Goal: Contribute content

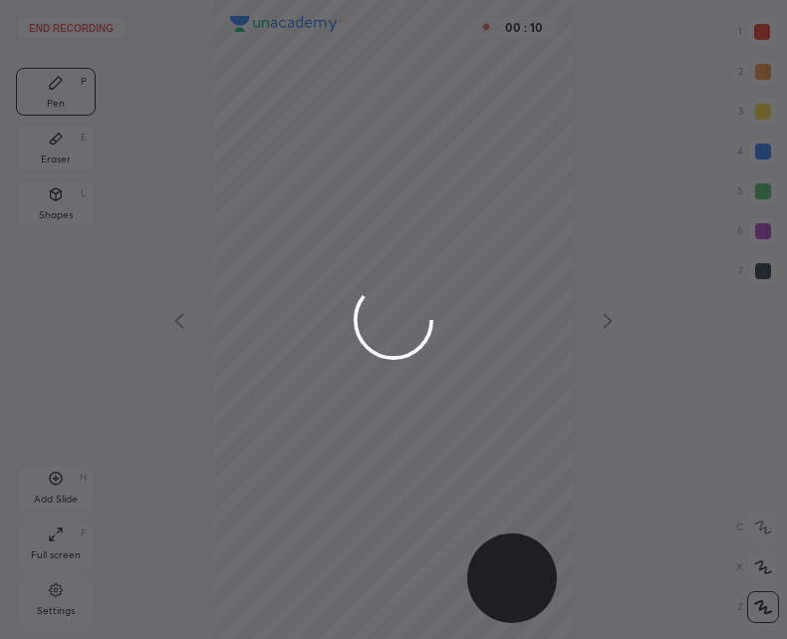
scroll to position [639, 468]
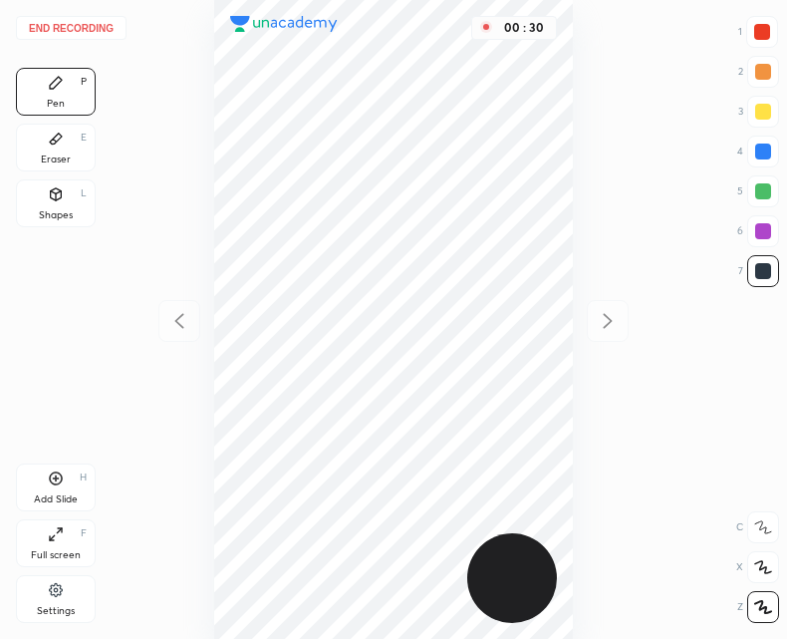
click at [64, 485] on div "Add Slide H" at bounding box center [56, 487] width 80 height 48
click at [60, 479] on icon at bounding box center [56, 478] width 16 height 16
click at [184, 320] on icon at bounding box center [179, 321] width 24 height 24
click at [73, 485] on div "Add Slide H" at bounding box center [56, 487] width 80 height 48
click at [183, 322] on icon at bounding box center [179, 321] width 24 height 24
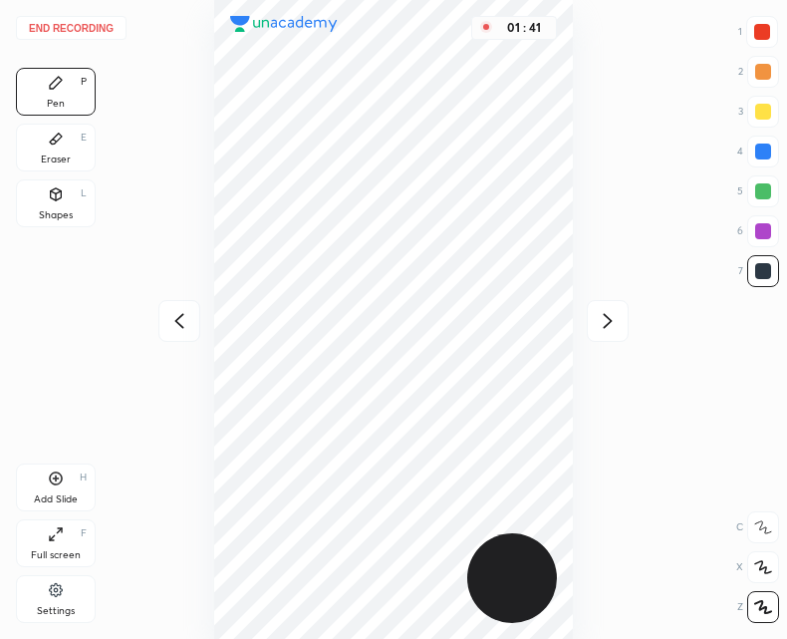
click at [189, 322] on icon at bounding box center [179, 321] width 24 height 24
click at [63, 143] on icon at bounding box center [56, 139] width 16 height 16
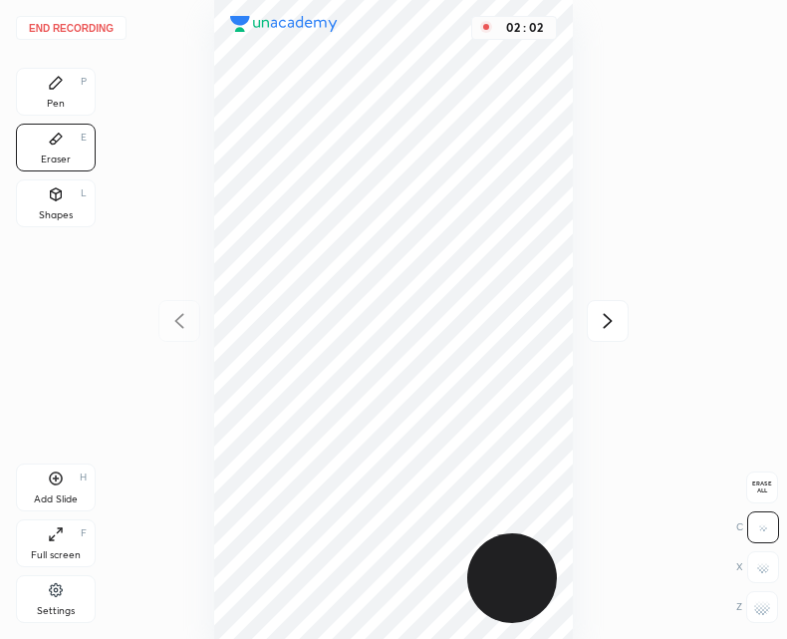
click at [54, 95] on div "Pen P" at bounding box center [56, 92] width 80 height 48
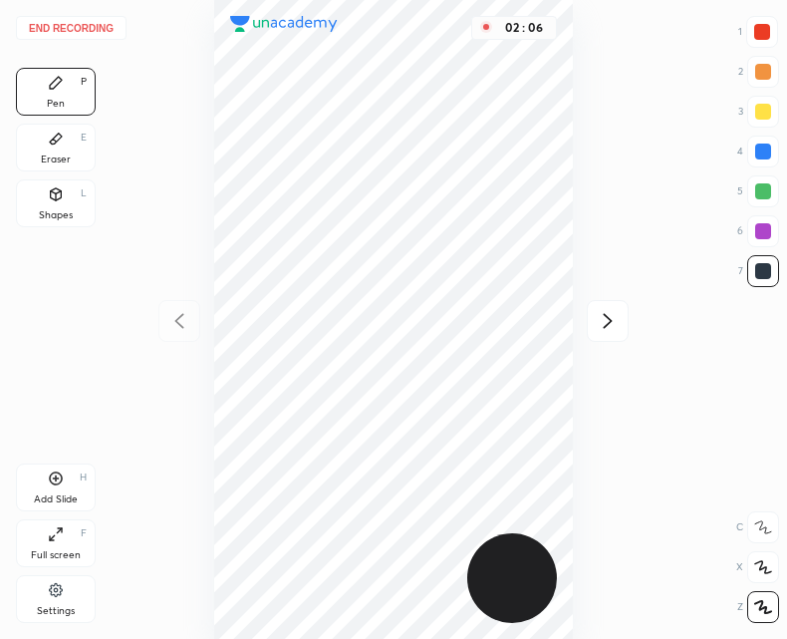
click at [50, 488] on div "Add Slide H" at bounding box center [56, 487] width 80 height 48
click at [183, 326] on icon at bounding box center [179, 321] width 24 height 24
click at [607, 323] on icon at bounding box center [608, 321] width 24 height 24
click at [175, 321] on icon at bounding box center [178, 320] width 9 height 15
click at [624, 322] on div at bounding box center [608, 321] width 42 height 42
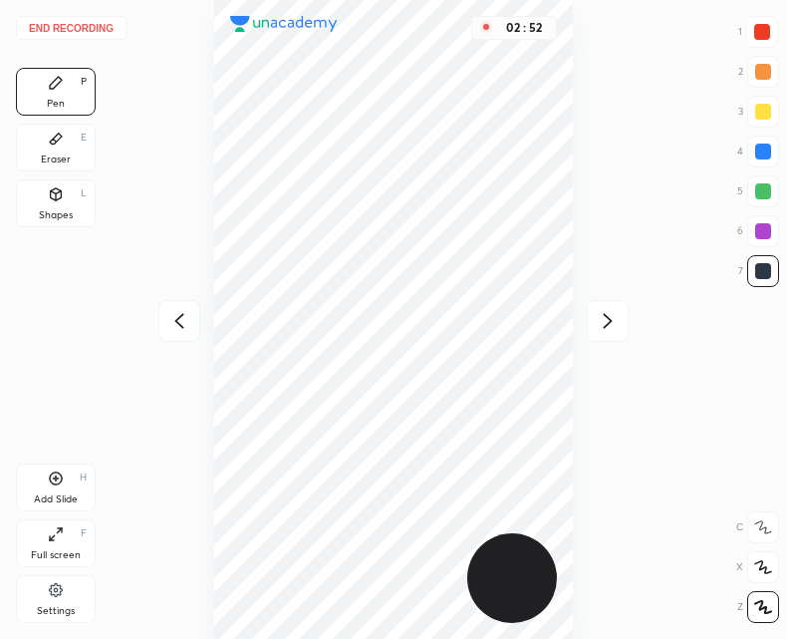
click at [54, 471] on icon at bounding box center [56, 478] width 16 height 16
click at [174, 312] on icon at bounding box center [179, 321] width 24 height 24
click at [609, 321] on icon at bounding box center [608, 321] width 24 height 24
click at [76, 478] on div "Add Slide H" at bounding box center [56, 487] width 80 height 48
click at [165, 345] on div "03 : 25" at bounding box center [393, 319] width 468 height 639
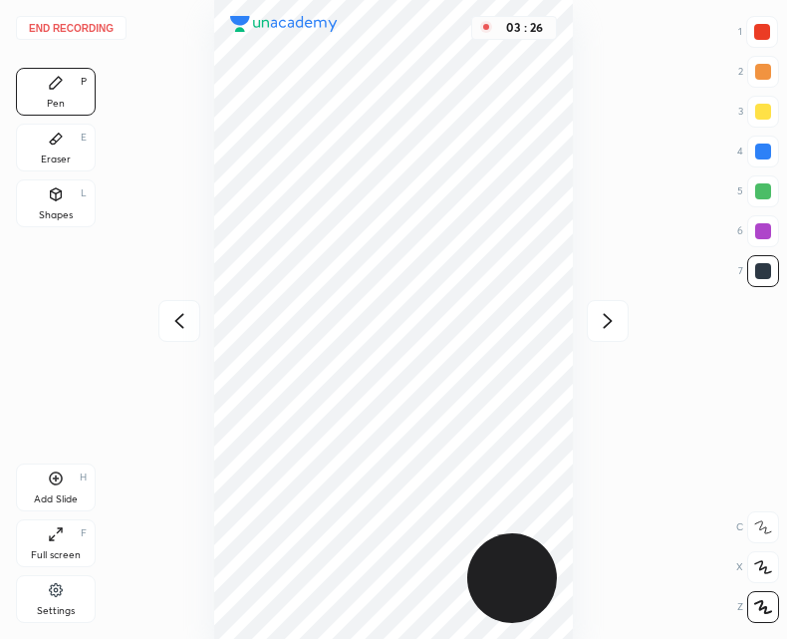
click at [184, 327] on icon at bounding box center [179, 321] width 24 height 24
click at [609, 325] on icon at bounding box center [608, 321] width 24 height 24
click at [613, 303] on div at bounding box center [608, 321] width 42 height 42
click at [177, 333] on div at bounding box center [179, 321] width 42 height 42
click at [607, 322] on icon at bounding box center [608, 321] width 24 height 24
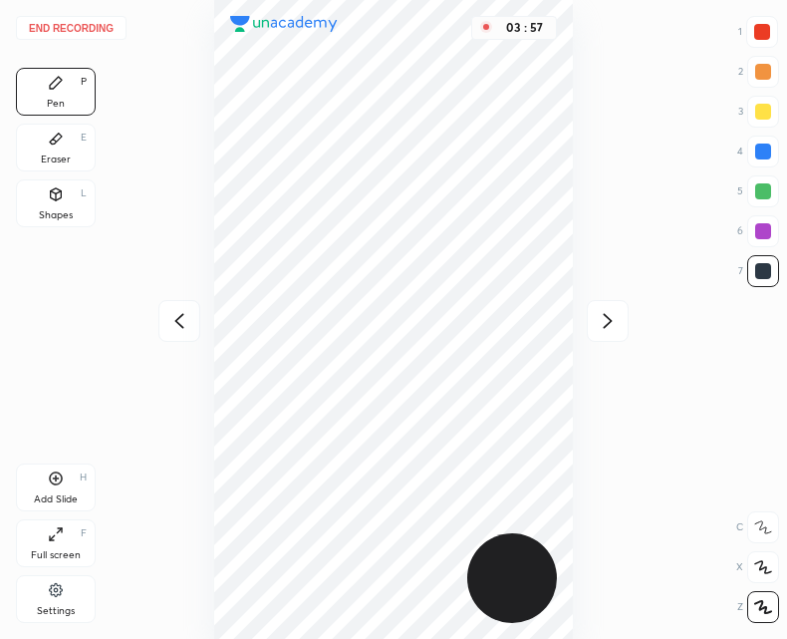
click at [49, 479] on icon at bounding box center [56, 478] width 16 height 16
click at [84, 22] on button "End recording" at bounding box center [71, 28] width 111 height 24
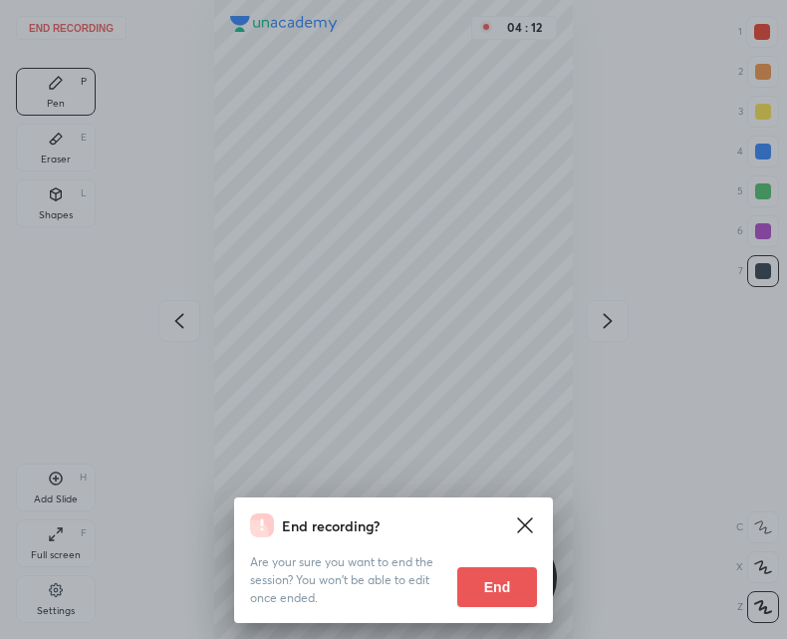
click at [484, 584] on button "End" at bounding box center [497, 587] width 80 height 40
